Goal: Navigation & Orientation: Find specific page/section

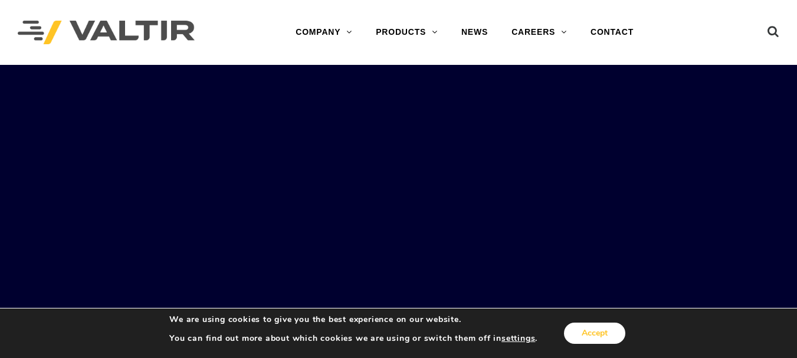
click at [592, 327] on button "Accept" at bounding box center [594, 333] width 61 height 21
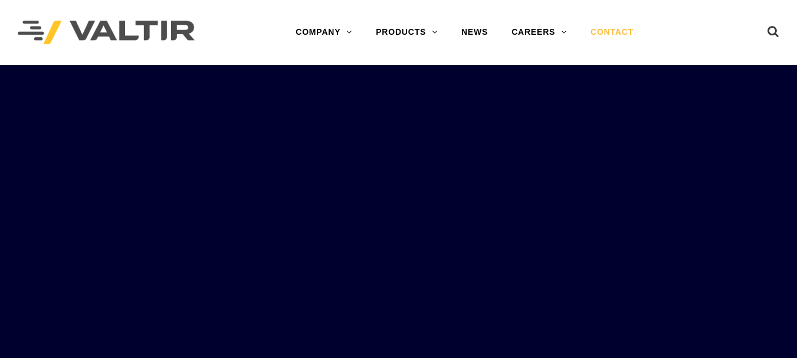
click at [616, 30] on link "CONTACT" at bounding box center [612, 33] width 67 height 24
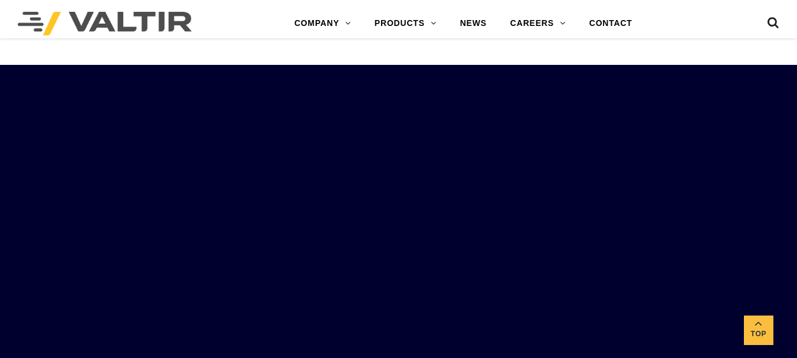
scroll to position [2533, 0]
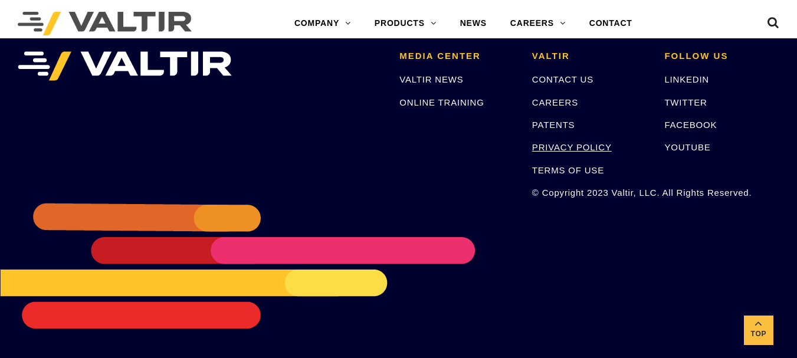
click at [586, 145] on link "PRIVACY POLICY" at bounding box center [572, 147] width 80 height 10
click at [595, 172] on link "TERMS OF USE" at bounding box center [568, 170] width 72 height 10
click at [670, 129] on link "FACEBOOK" at bounding box center [690, 125] width 53 height 10
click at [557, 97] on link "CAREERS" at bounding box center [555, 102] width 46 height 10
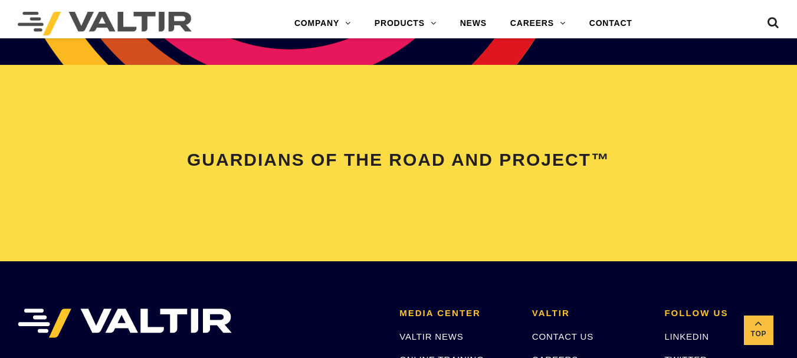
scroll to position [2179, 0]
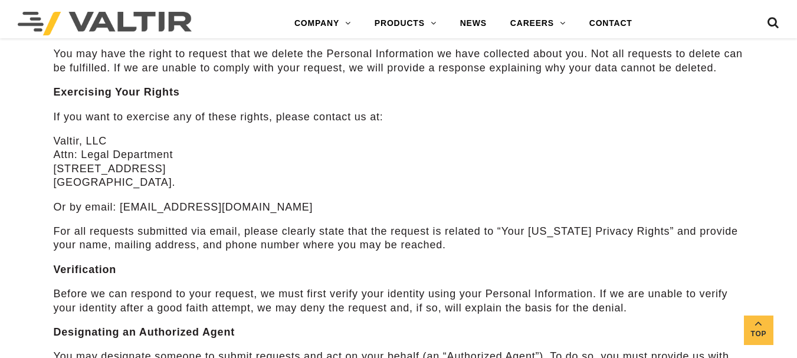
scroll to position [4854, 0]
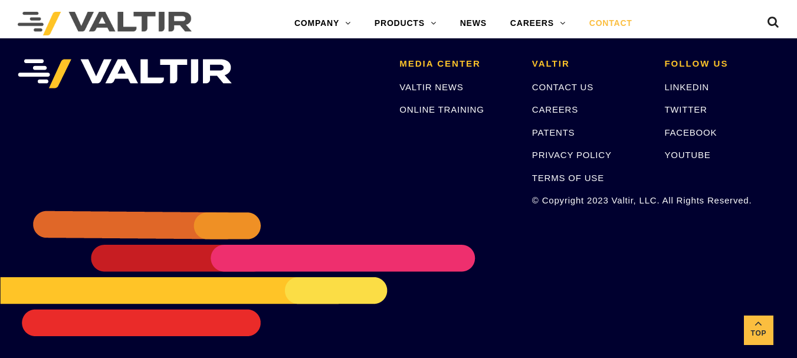
scroll to position [1693, 0]
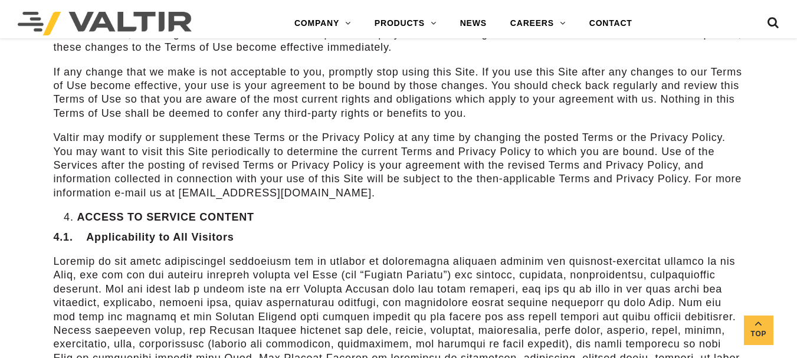
scroll to position [2296, 0]
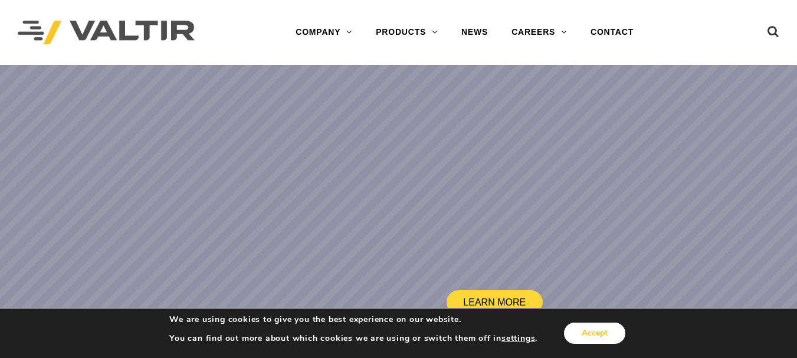
click at [586, 328] on button "Accept" at bounding box center [594, 333] width 61 height 21
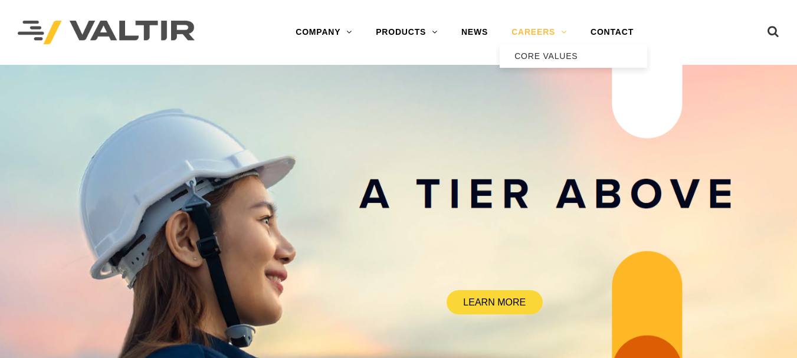
click at [553, 31] on link "CAREERS" at bounding box center [539, 33] width 79 height 24
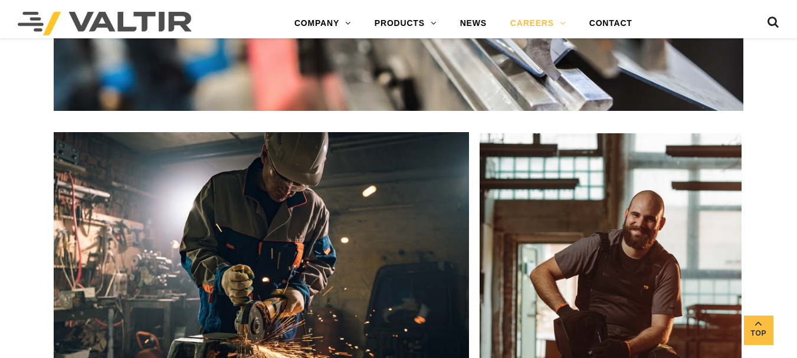
scroll to position [2337, 0]
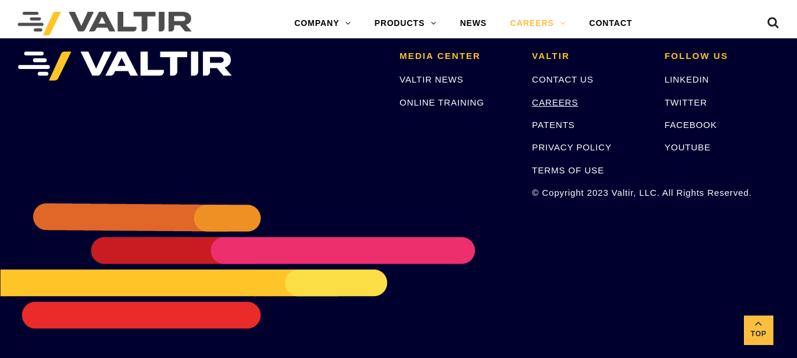
click at [565, 100] on link "CAREERS" at bounding box center [555, 102] width 46 height 10
